Goal: Transaction & Acquisition: Purchase product/service

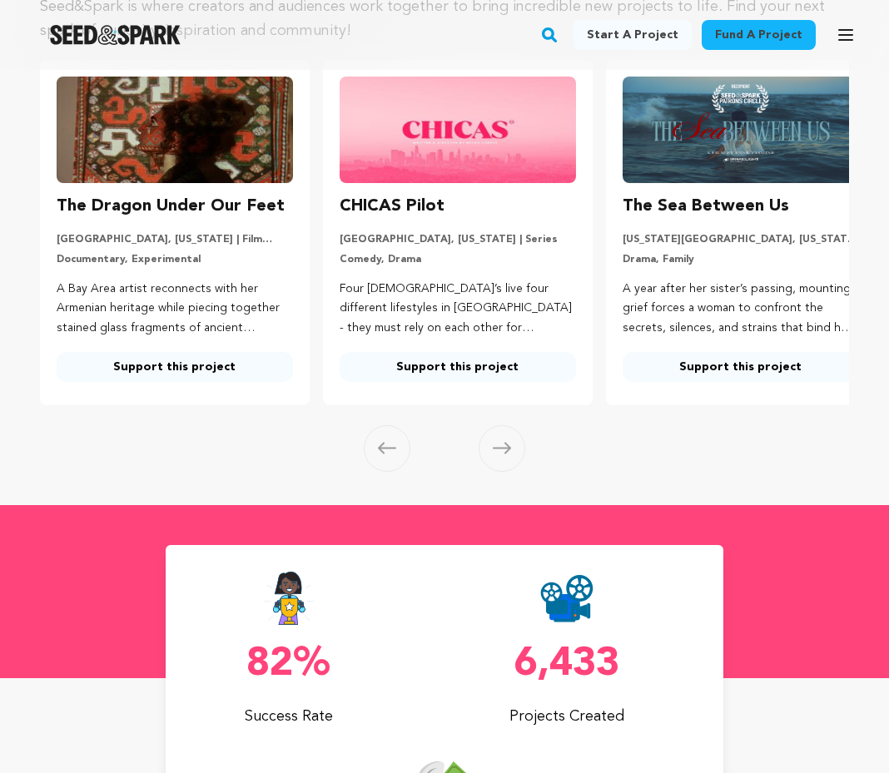
scroll to position [270, 0]
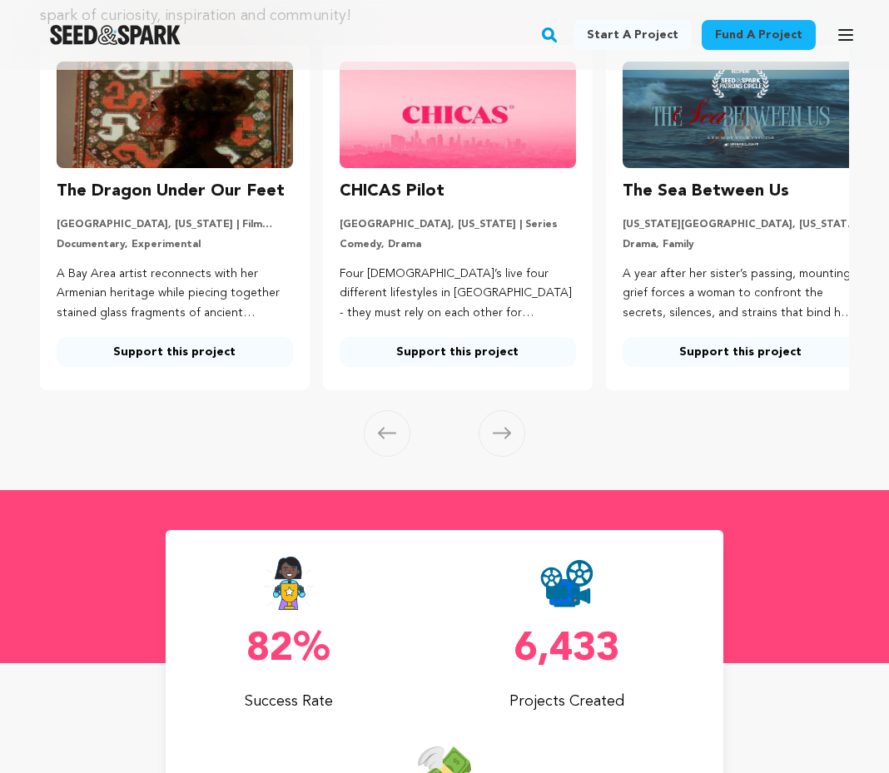
click at [414, 143] on img at bounding box center [457, 115] width 236 height 106
click at [415, 210] on div "CHICAS Pilot Los Angeles, California | Series Comedy, Drama Four Latina’s live …" at bounding box center [457, 272] width 236 height 189
click at [433, 128] on img at bounding box center [457, 115] width 236 height 106
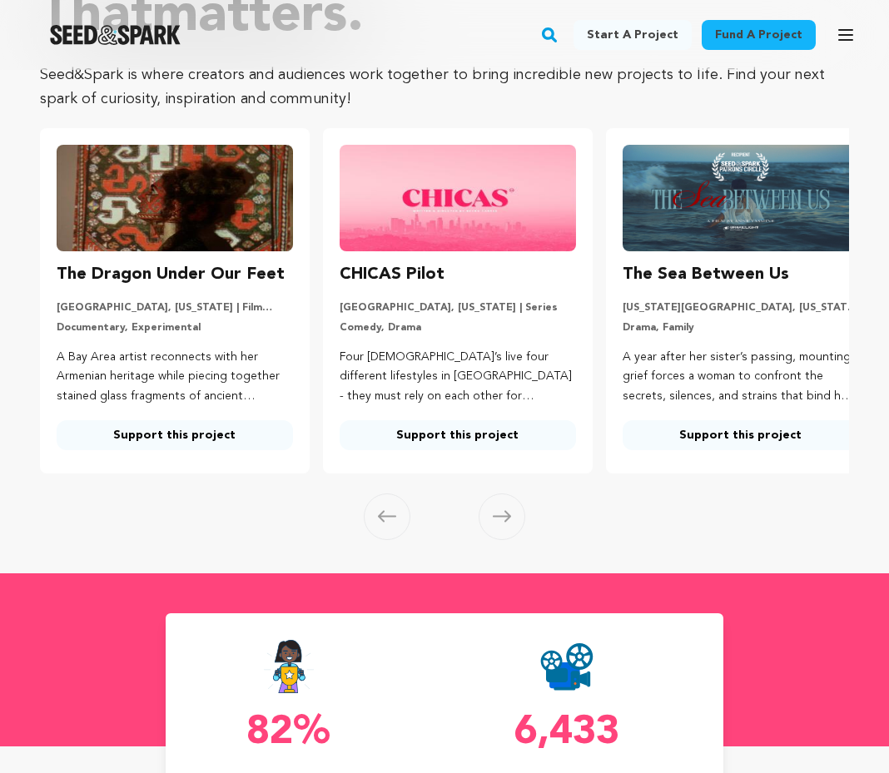
scroll to position [166, 0]
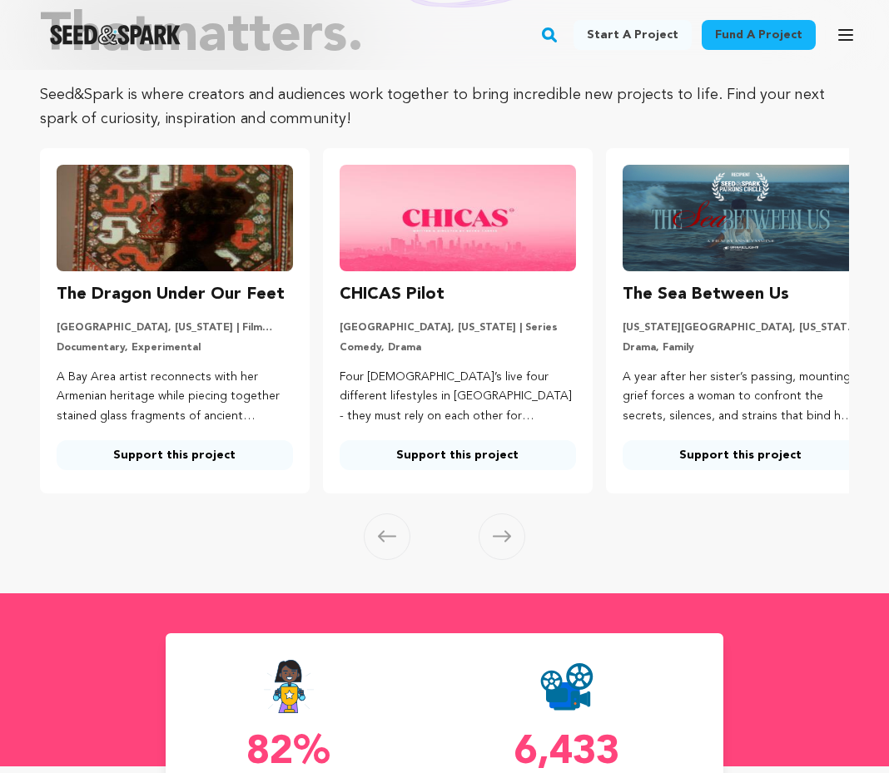
click at [420, 453] on link "Support this project" at bounding box center [457, 455] width 236 height 30
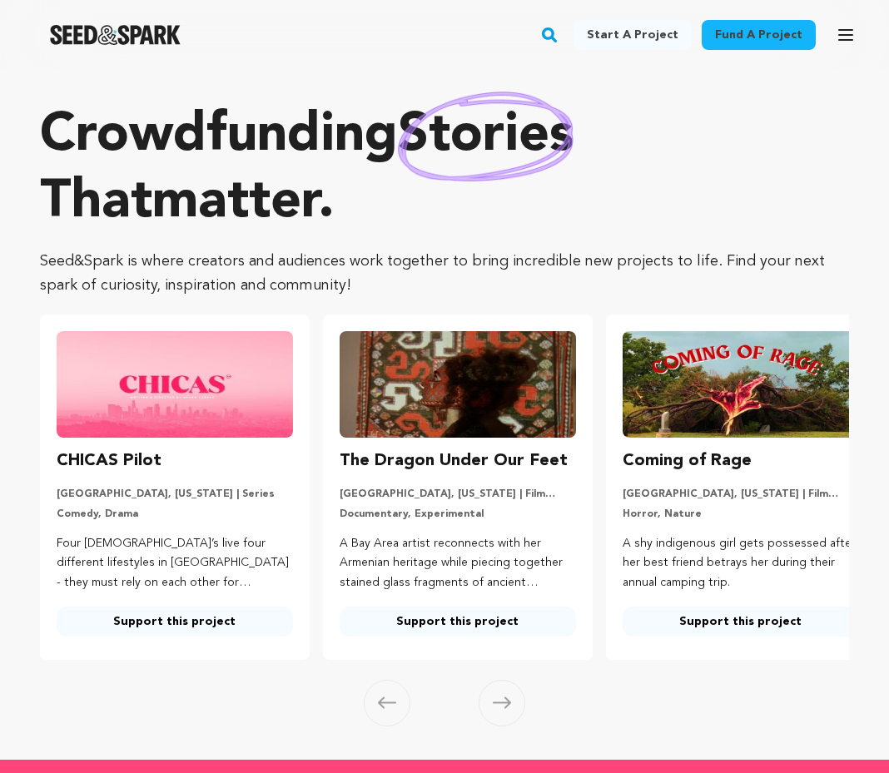
click at [646, 375] on img at bounding box center [740, 384] width 236 height 106
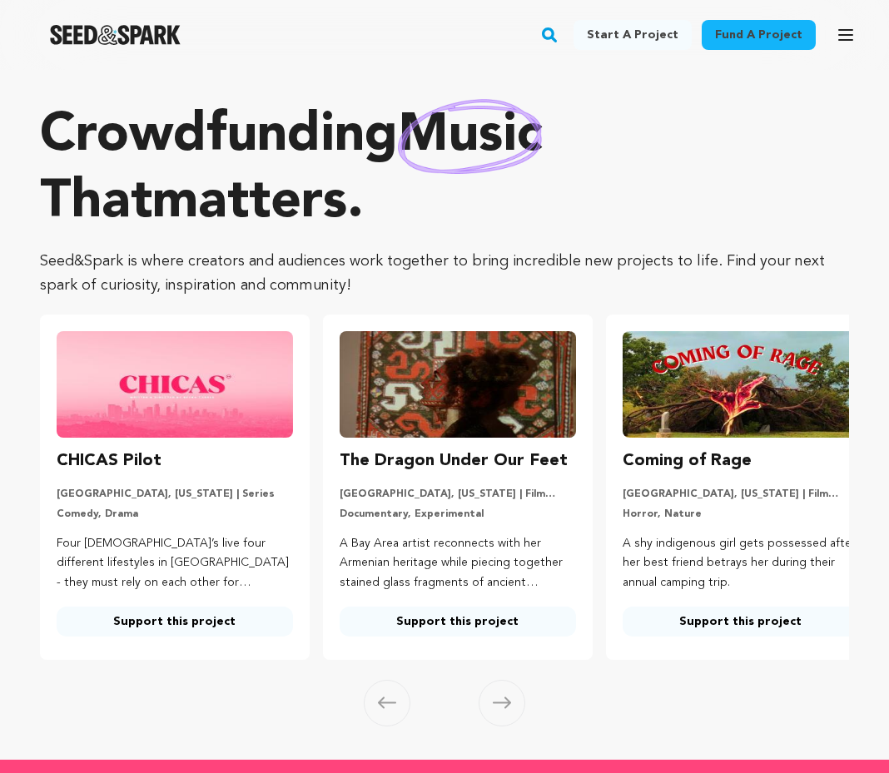
click at [673, 366] on img at bounding box center [740, 384] width 236 height 106
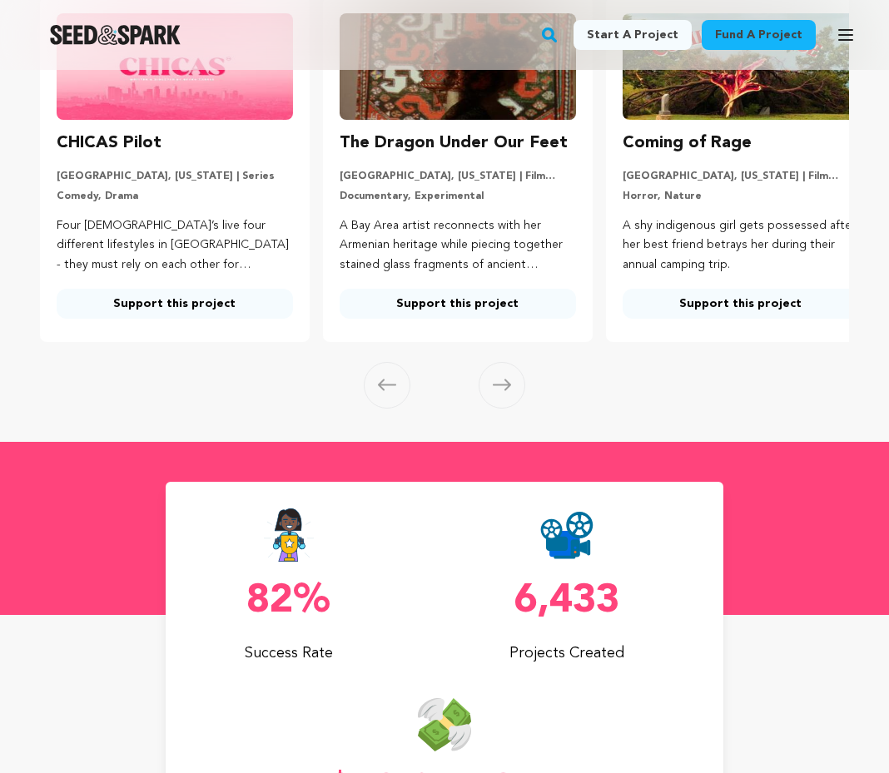
scroll to position [250, 0]
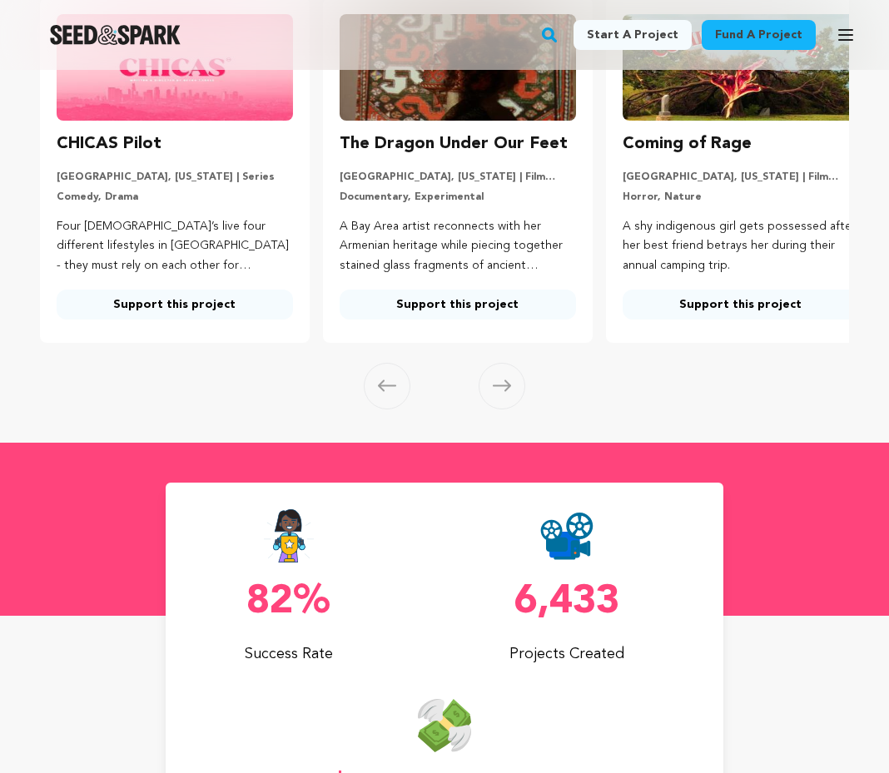
click at [691, 319] on link "Support this project" at bounding box center [740, 305] width 236 height 30
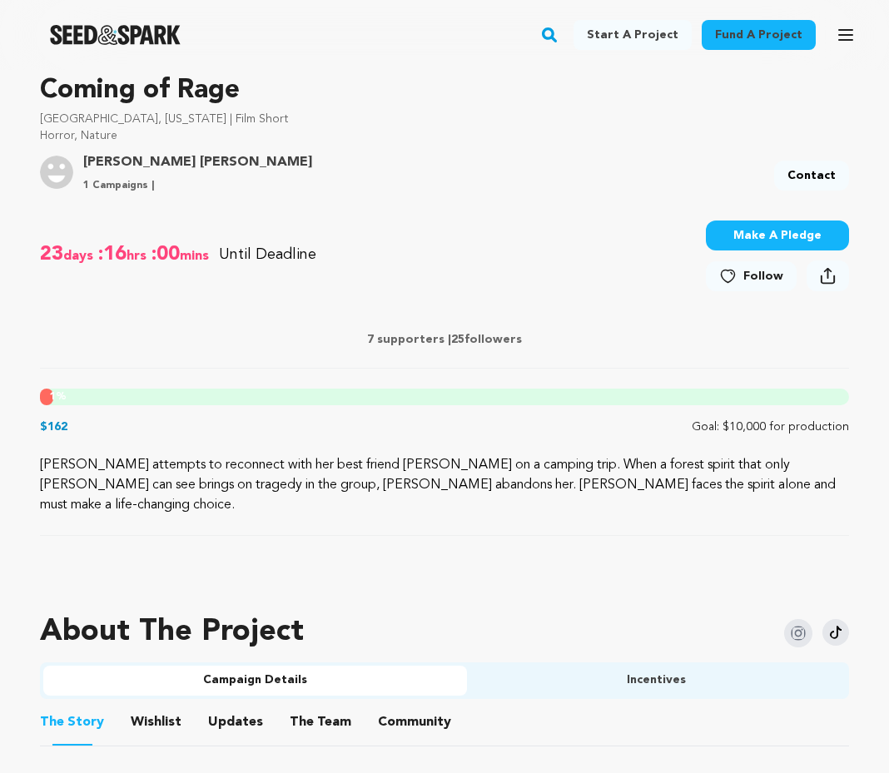
scroll to position [513, 0]
